Goal: Task Accomplishment & Management: Manage account settings

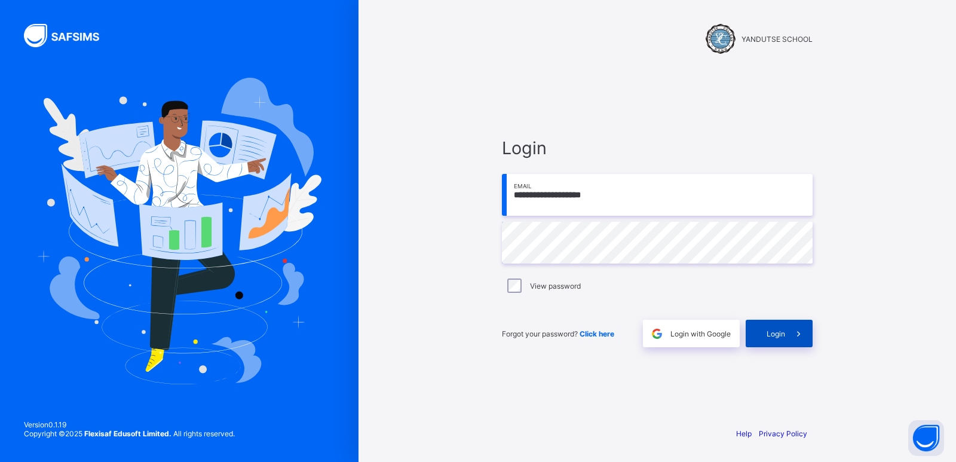
click at [774, 339] on div "Login" at bounding box center [778, 333] width 67 height 27
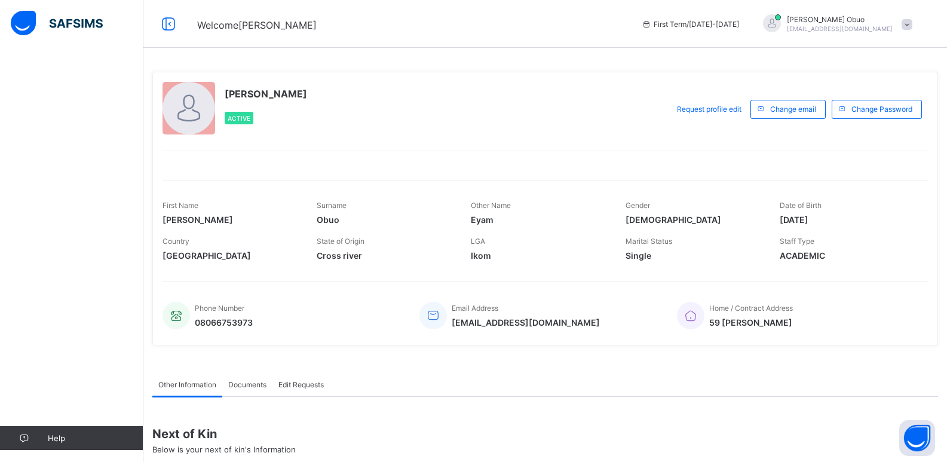
click at [570, 67] on div "[PERSON_NAME] Obuo Active Request profile edit Change email Change Password Fir…" at bounding box center [545, 209] width 786 height 292
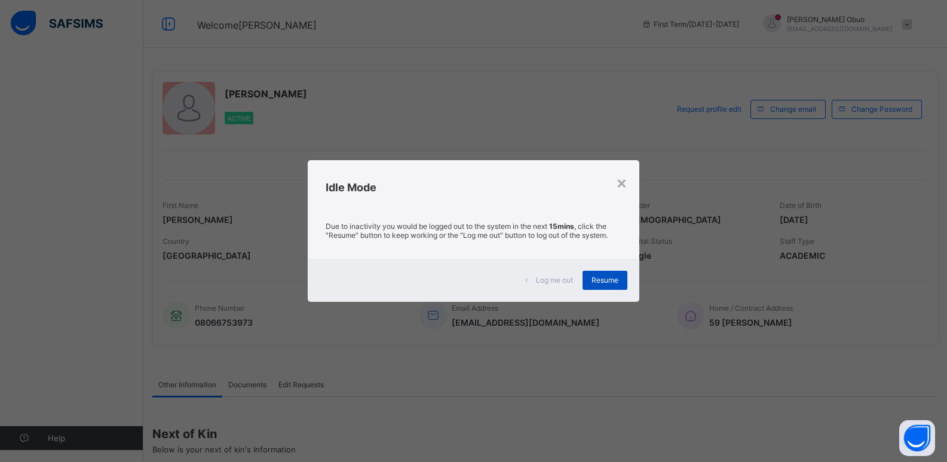
click at [603, 284] on span "Resume" at bounding box center [604, 279] width 27 height 9
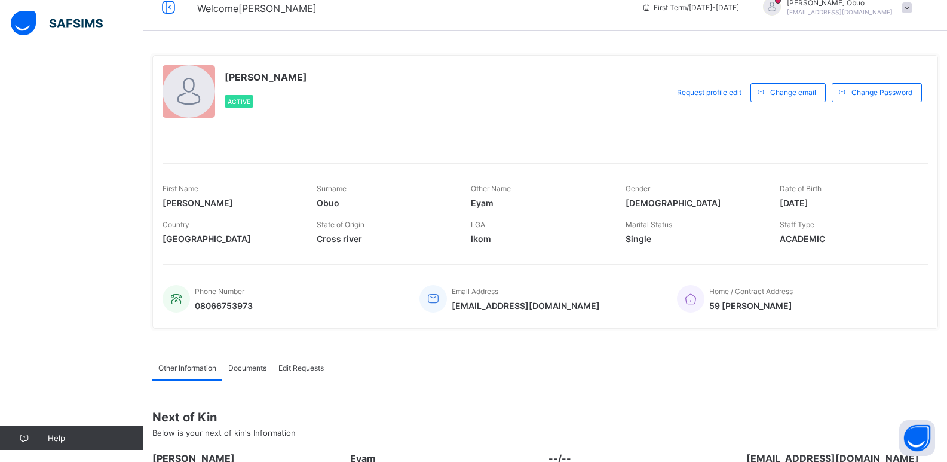
scroll to position [16, 0]
click at [732, 94] on span "Request profile edit" at bounding box center [709, 92] width 65 height 9
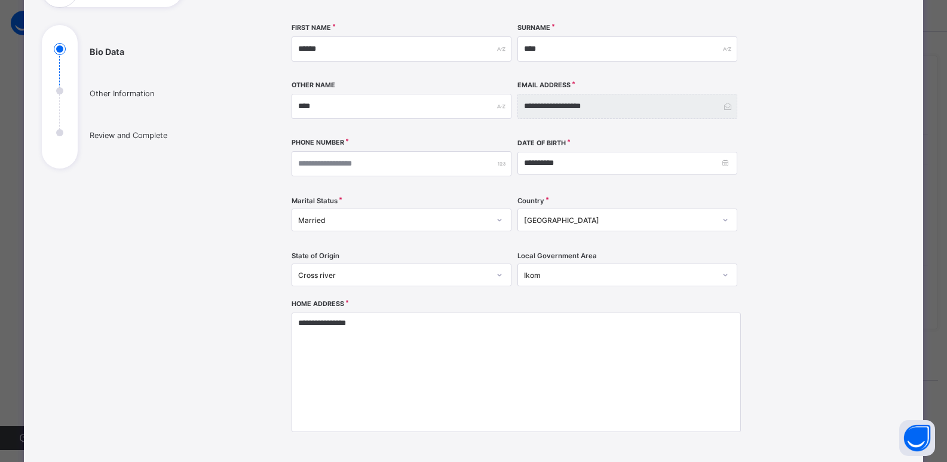
scroll to position [119, 0]
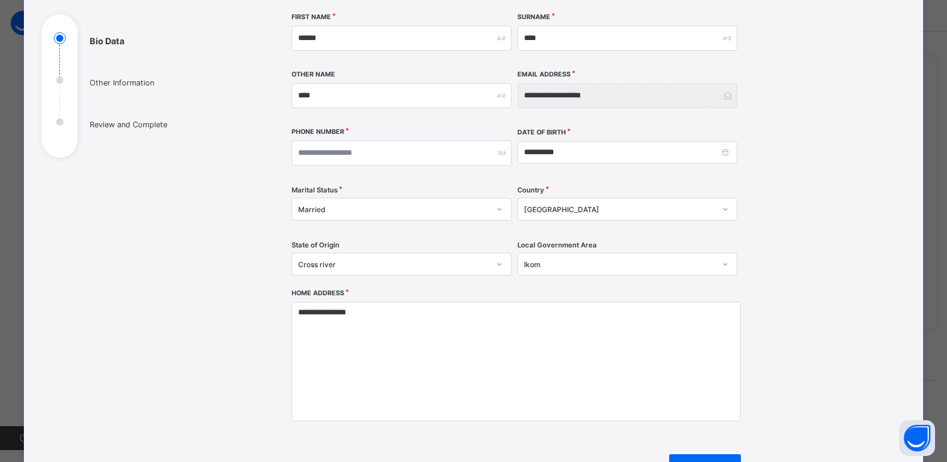
click at [499, 209] on icon at bounding box center [499, 209] width 7 height 12
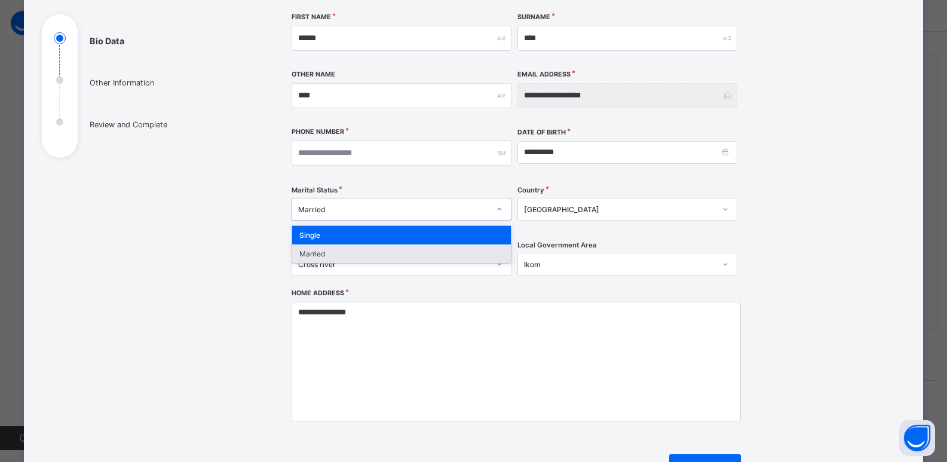
click at [386, 258] on div "Married" at bounding box center [401, 253] width 219 height 19
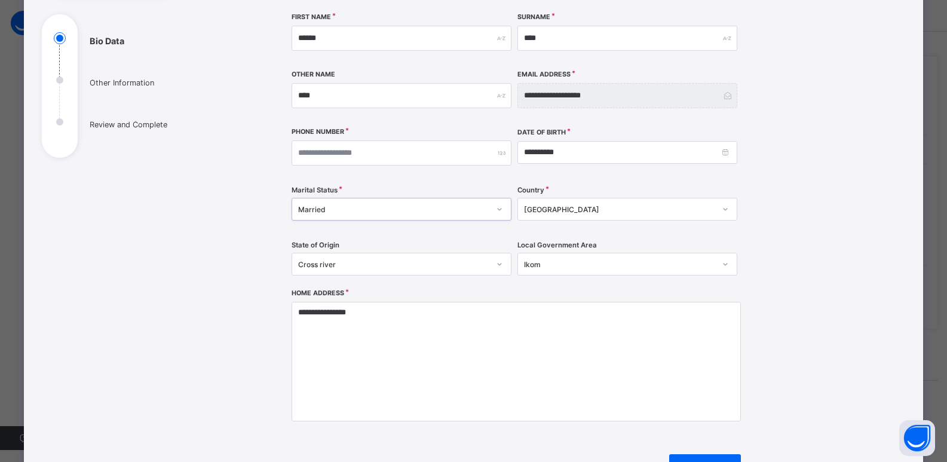
click at [496, 205] on icon at bounding box center [499, 209] width 7 height 12
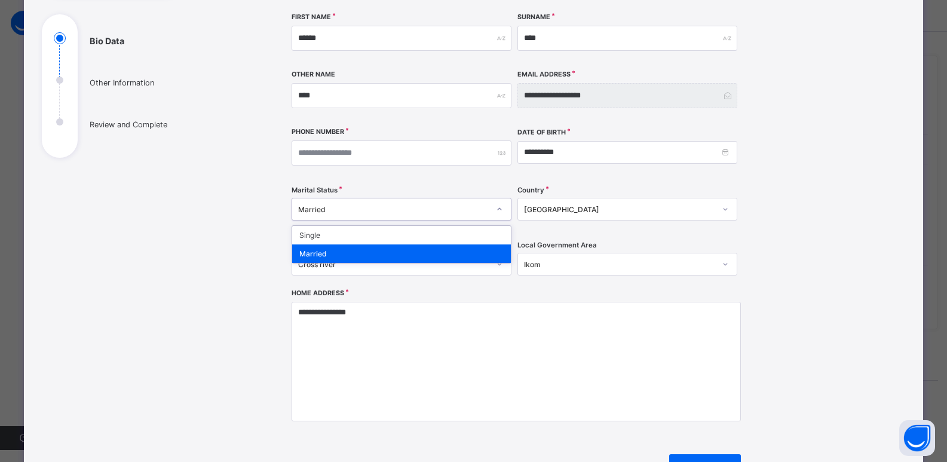
click at [335, 257] on div "Married" at bounding box center [401, 253] width 219 height 19
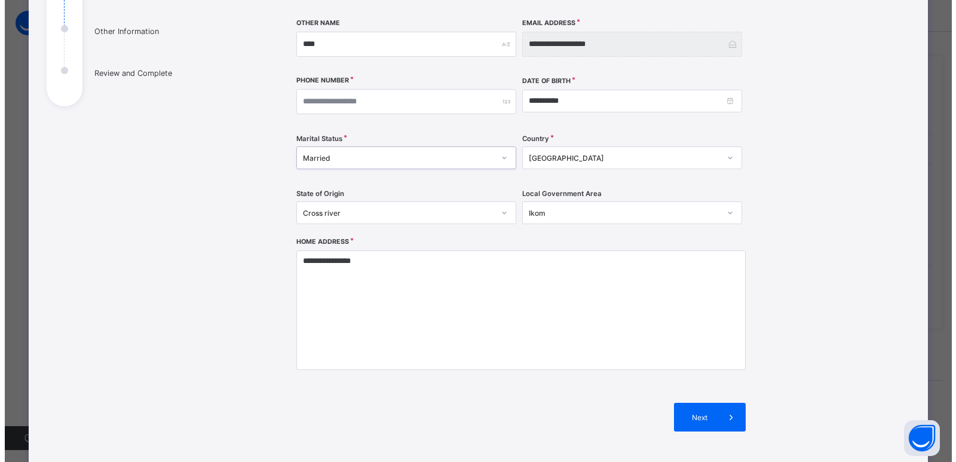
scroll to position [270, 0]
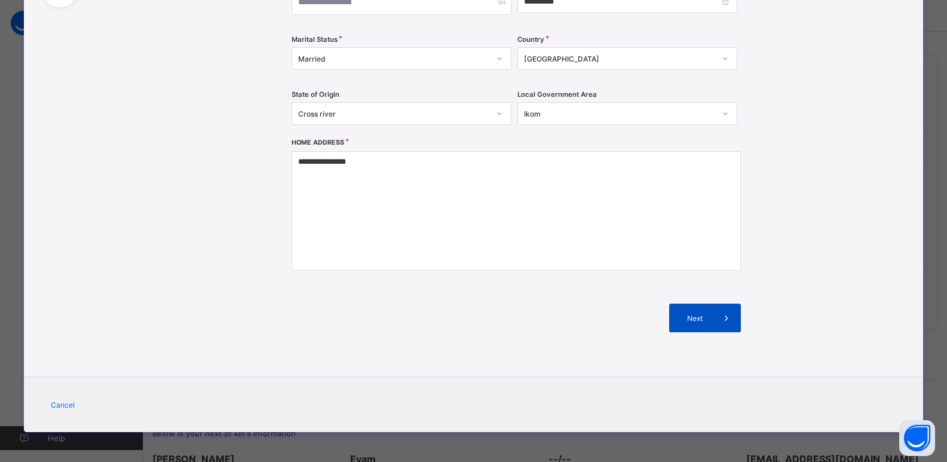
click at [693, 323] on div "Next" at bounding box center [705, 317] width 72 height 29
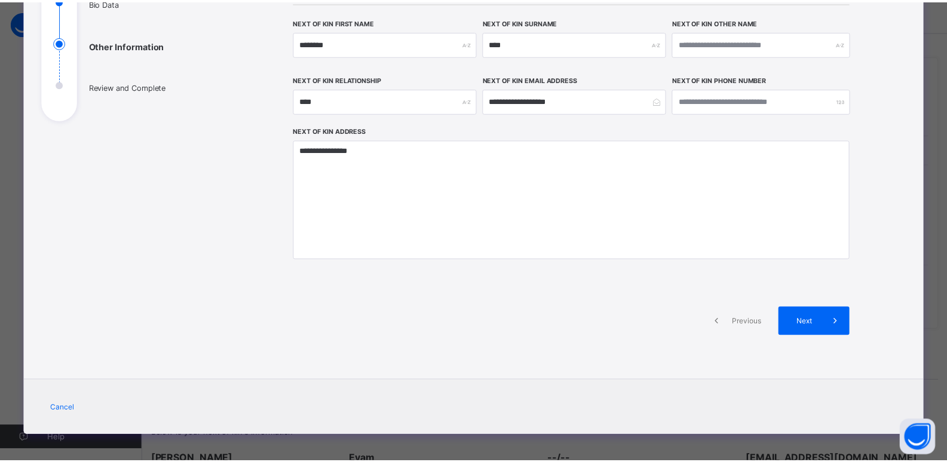
scroll to position [161, 0]
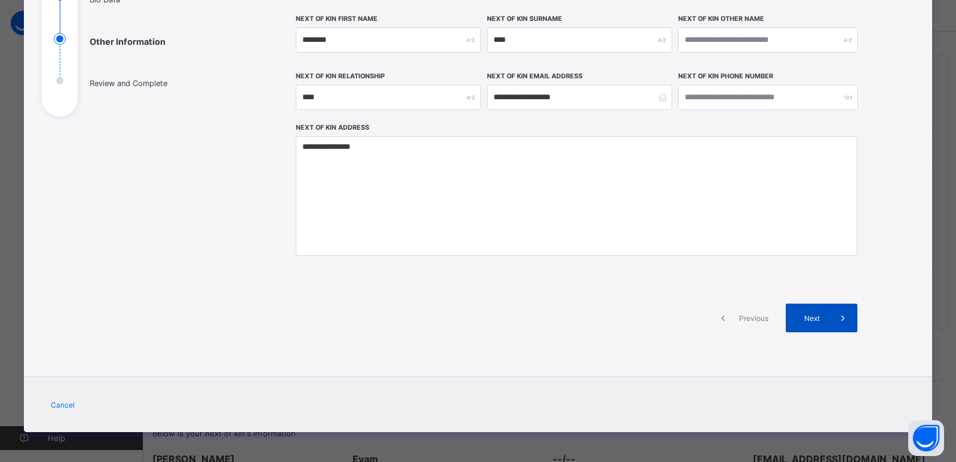
click at [821, 323] on div "Next" at bounding box center [822, 317] width 72 height 29
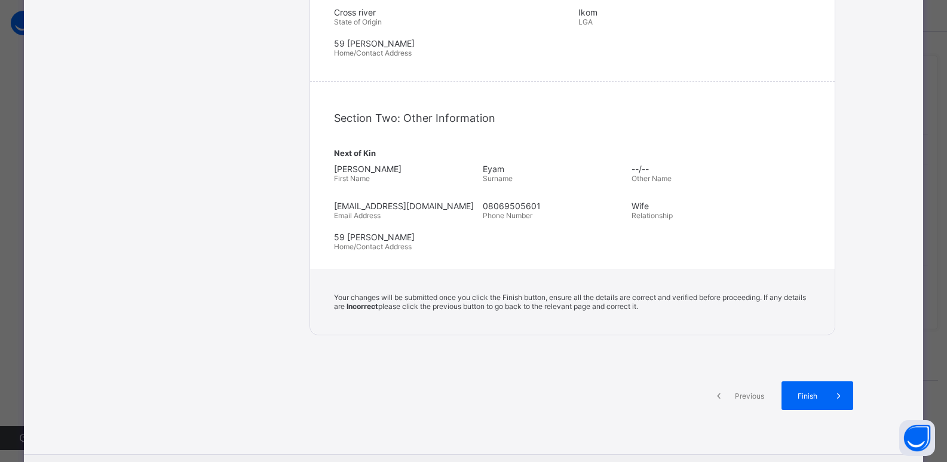
scroll to position [340, 0]
click at [815, 391] on span "Finish" at bounding box center [807, 395] width 34 height 9
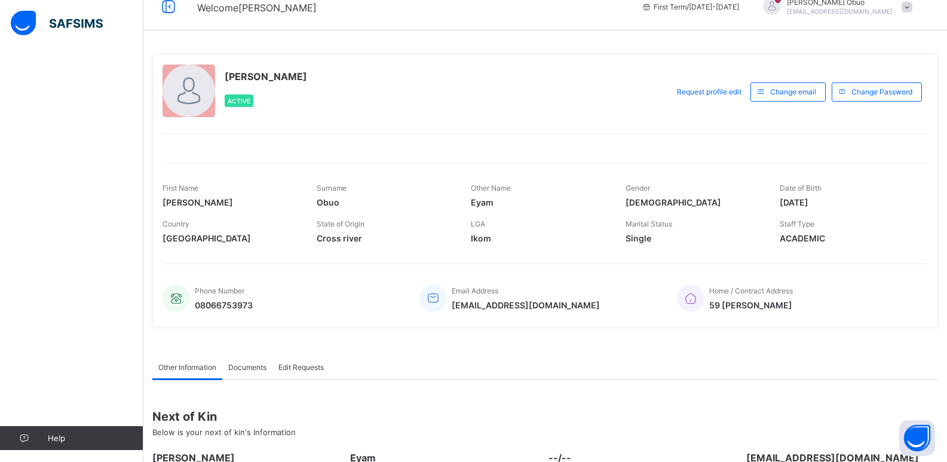
scroll to position [16, 0]
